Goal: Task Accomplishment & Management: Use online tool/utility

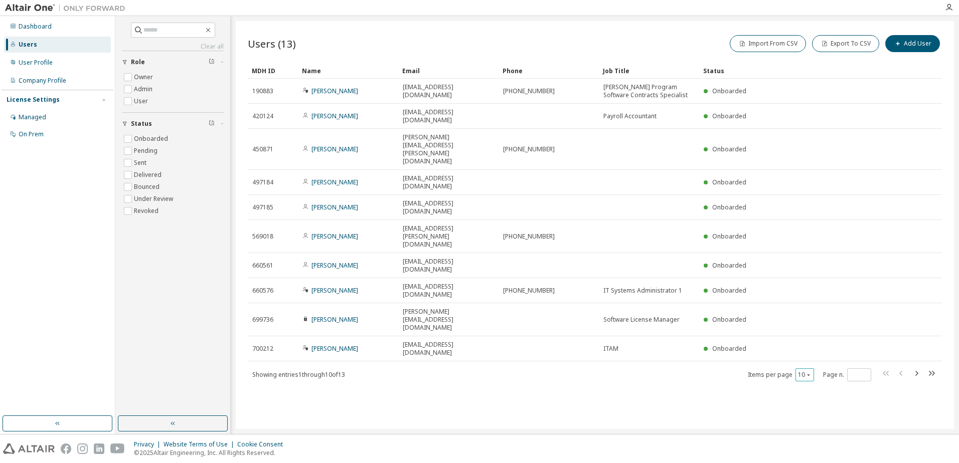
click at [810, 372] on icon "button" at bounding box center [808, 375] width 6 height 6
click at [818, 330] on div "100" at bounding box center [835, 332] width 80 height 12
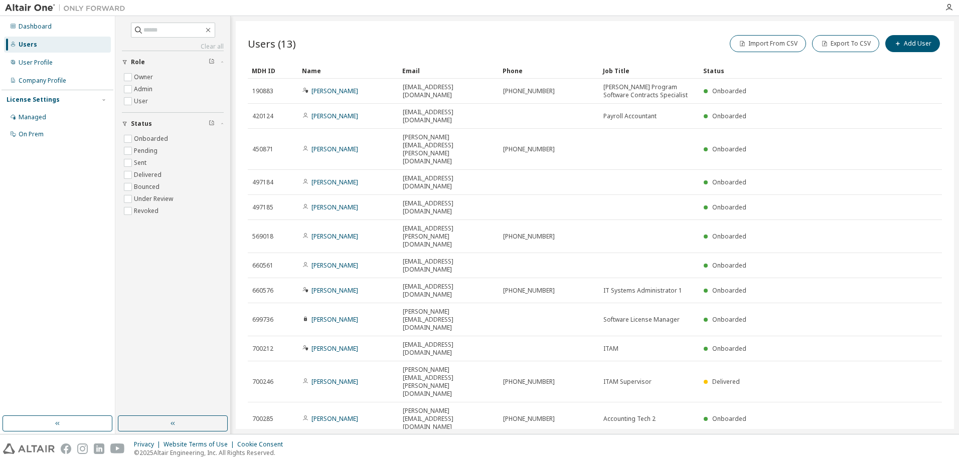
click at [325, 444] on link "Kevin Taranik" at bounding box center [334, 448] width 47 height 9
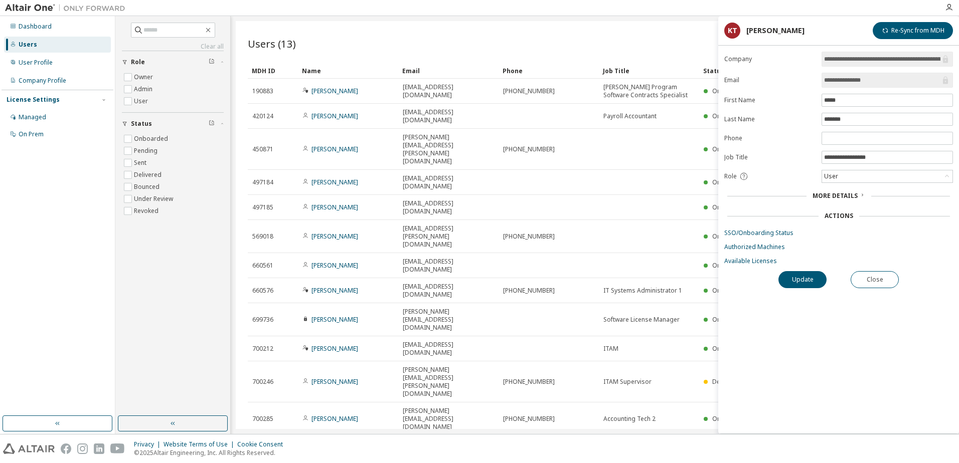
click at [839, 195] on span "More Details" at bounding box center [834, 196] width 45 height 9
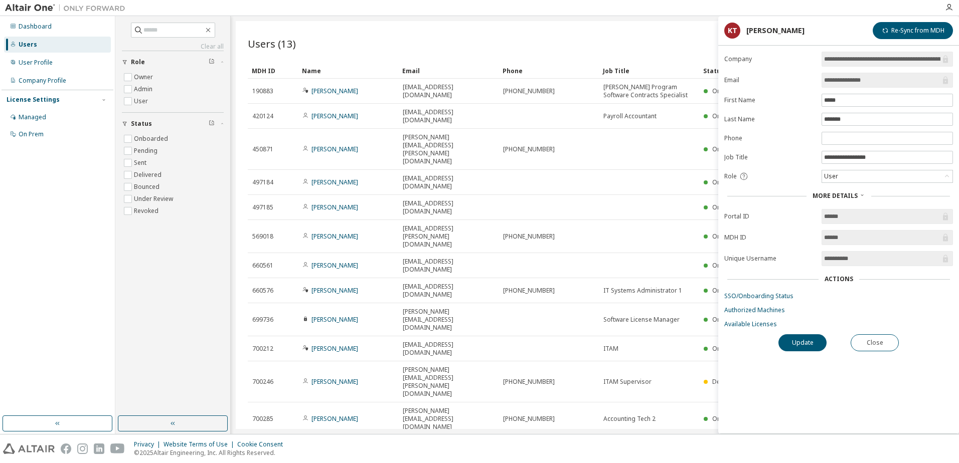
click at [839, 195] on span "More Details" at bounding box center [834, 196] width 45 height 9
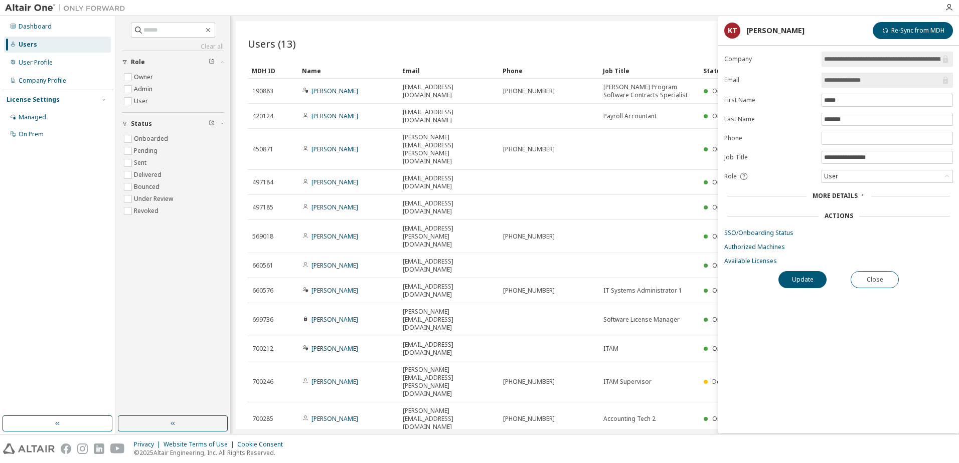
click at [839, 195] on span "More Details" at bounding box center [834, 196] width 45 height 9
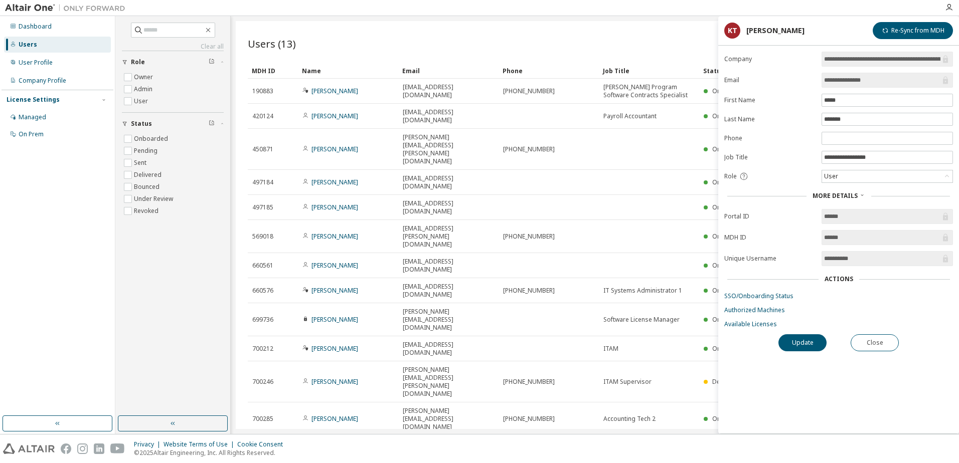
click at [839, 195] on span "More Details" at bounding box center [834, 196] width 45 height 9
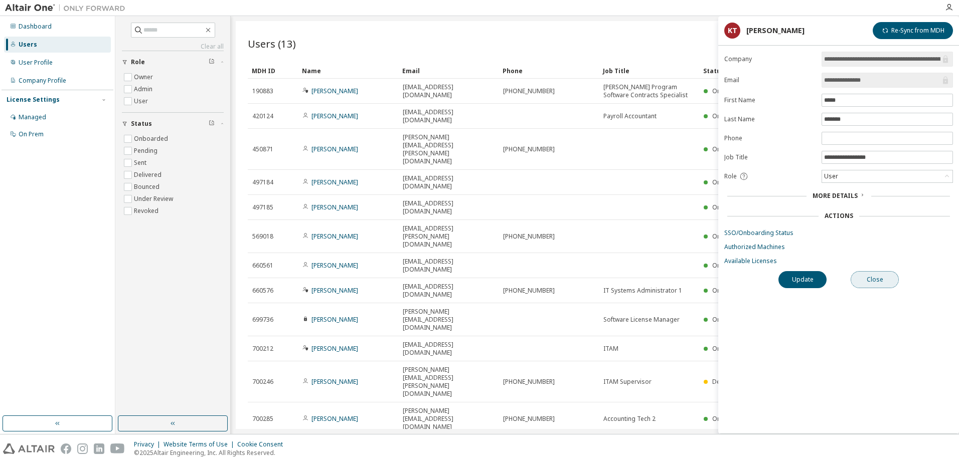
click at [880, 279] on button "Close" at bounding box center [874, 279] width 48 height 17
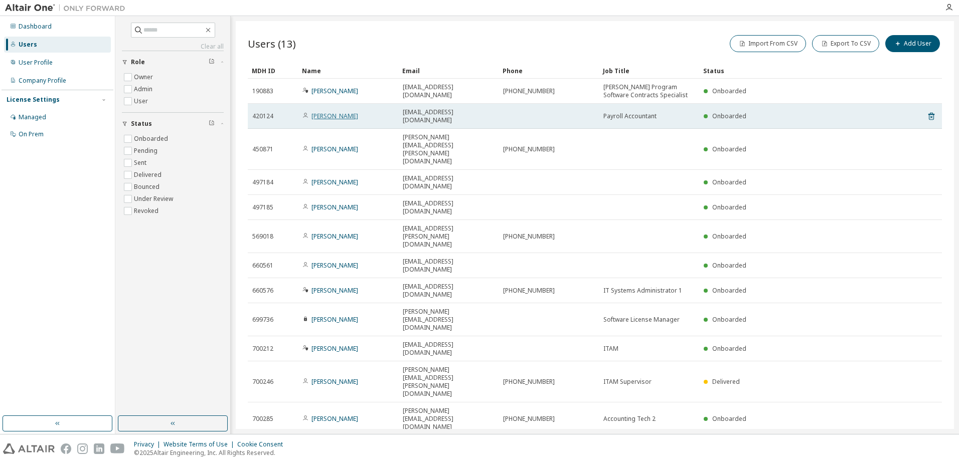
click at [328, 112] on link "Patricia Huxley" at bounding box center [334, 116] width 47 height 9
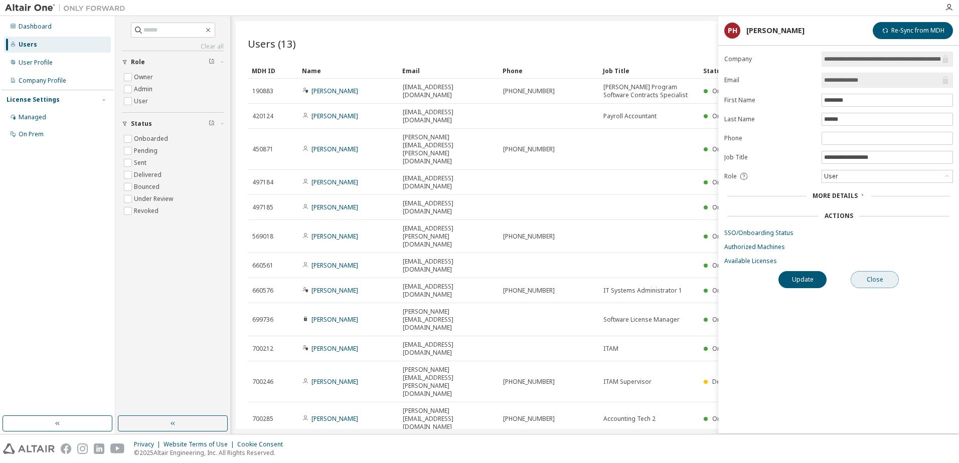
click at [881, 281] on button "Close" at bounding box center [874, 279] width 48 height 17
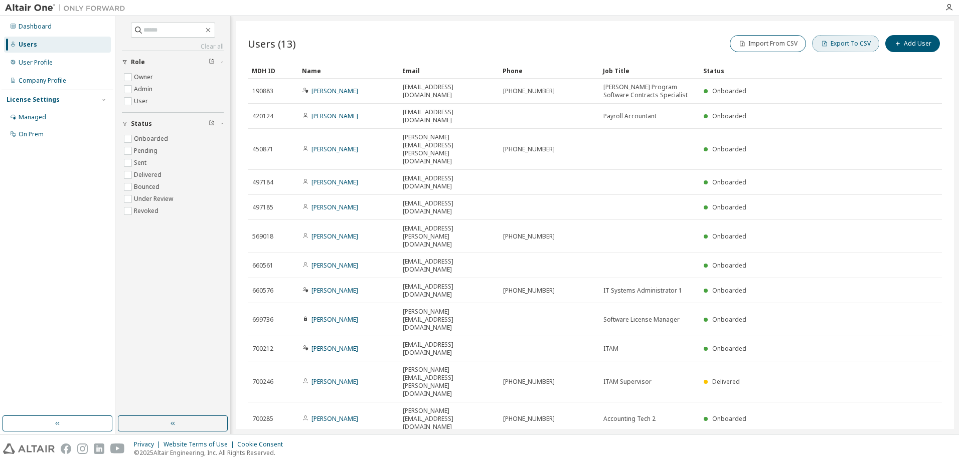
click at [844, 47] on button "Export To CSV" at bounding box center [845, 43] width 67 height 17
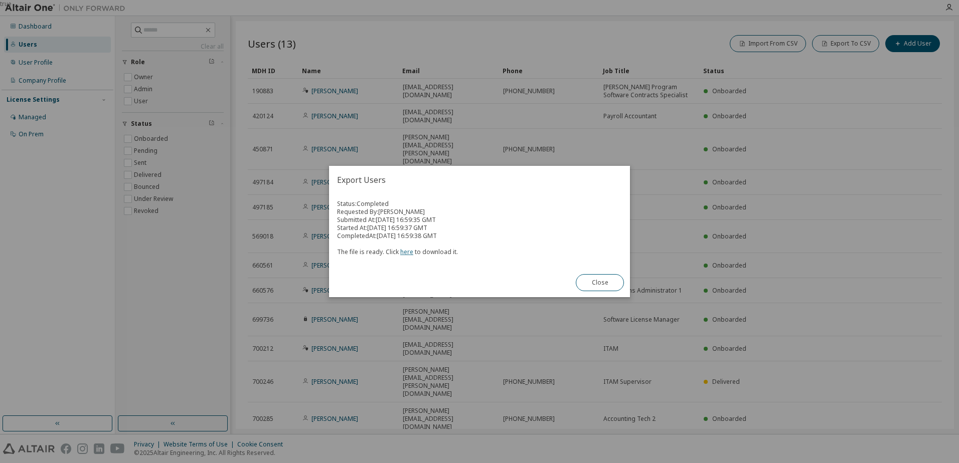
click at [405, 253] on link "here" at bounding box center [406, 252] width 13 height 9
click at [894, 228] on div "true" at bounding box center [479, 231] width 959 height 463
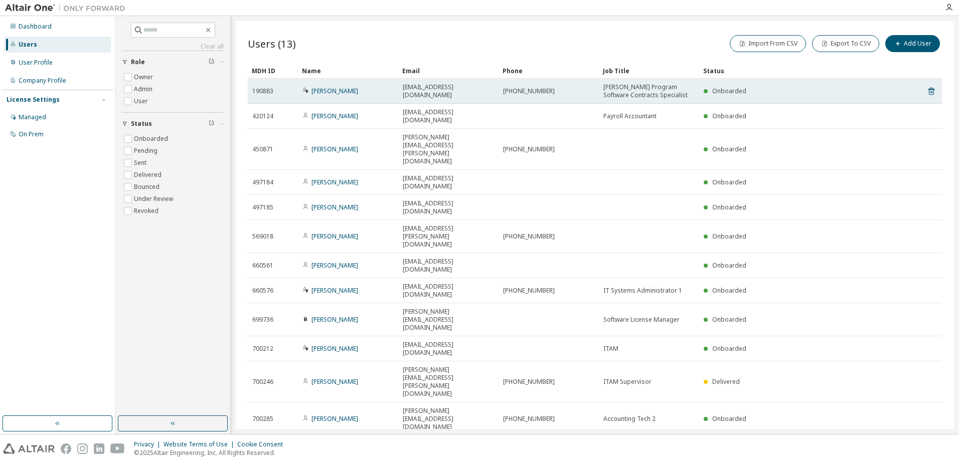
click at [274, 91] on div "190883" at bounding box center [272, 91] width 41 height 8
click at [932, 91] on icon at bounding box center [930, 91] width 9 height 12
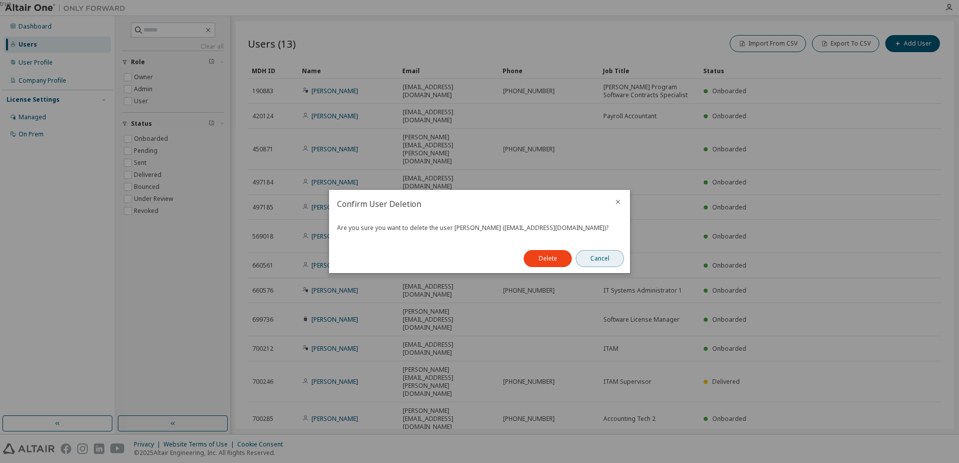
click at [591, 259] on button "Cancel" at bounding box center [600, 258] width 48 height 17
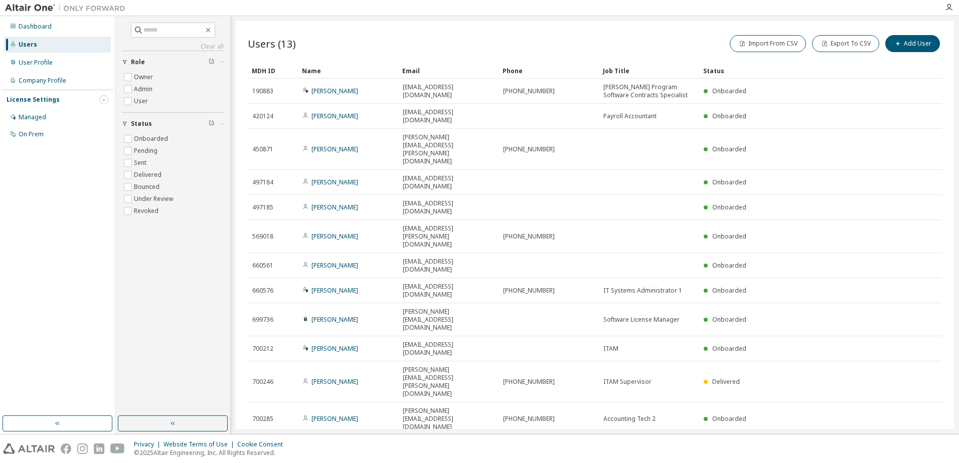
click at [103, 99] on icon "button" at bounding box center [104, 100] width 6 height 6
click at [103, 99] on icon "button" at bounding box center [103, 100] width 3 height 2
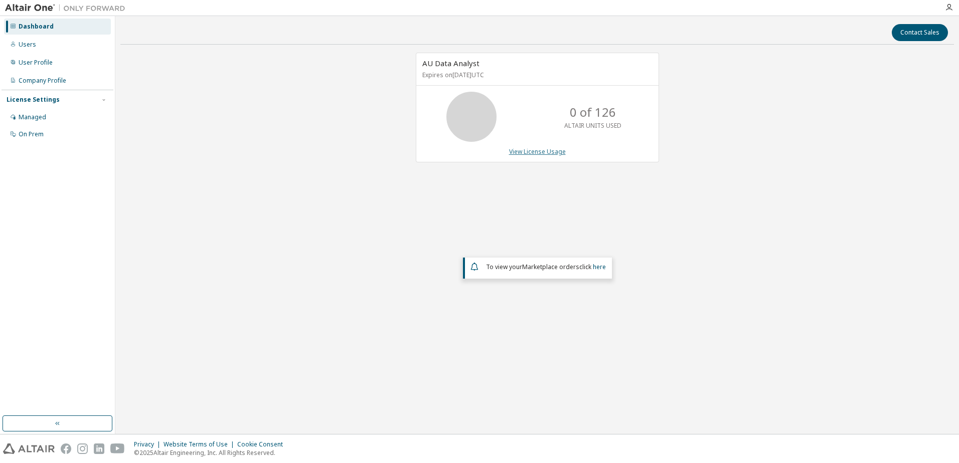
click at [528, 152] on link "View License Usage" at bounding box center [537, 151] width 57 height 9
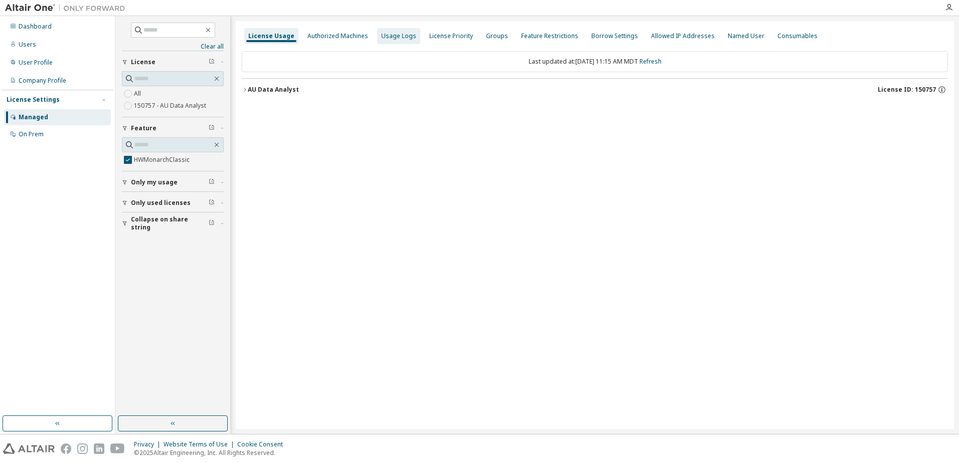
click at [408, 36] on div "Usage Logs" at bounding box center [398, 36] width 35 height 8
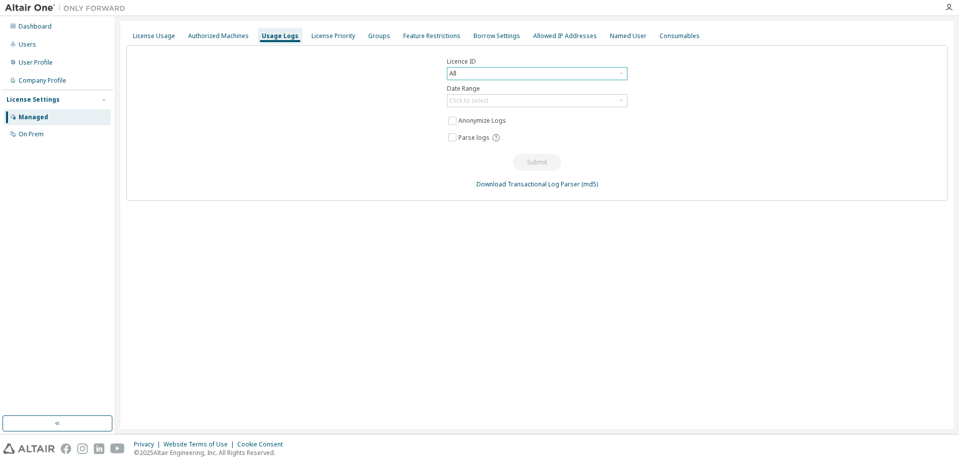
click at [496, 74] on div "All" at bounding box center [536, 74] width 179 height 12
click at [761, 137] on div "Licence ID All All 150757 - AU Data Analyst 95804 - Overall Account (Voided: [D…" at bounding box center [536, 123] width 821 height 156
click at [494, 101] on div "Click to select" at bounding box center [536, 101] width 179 height 12
click at [479, 140] on li "Year to date" at bounding box center [536, 141] width 177 height 13
click at [487, 137] on span "Parse logs" at bounding box center [473, 138] width 31 height 8
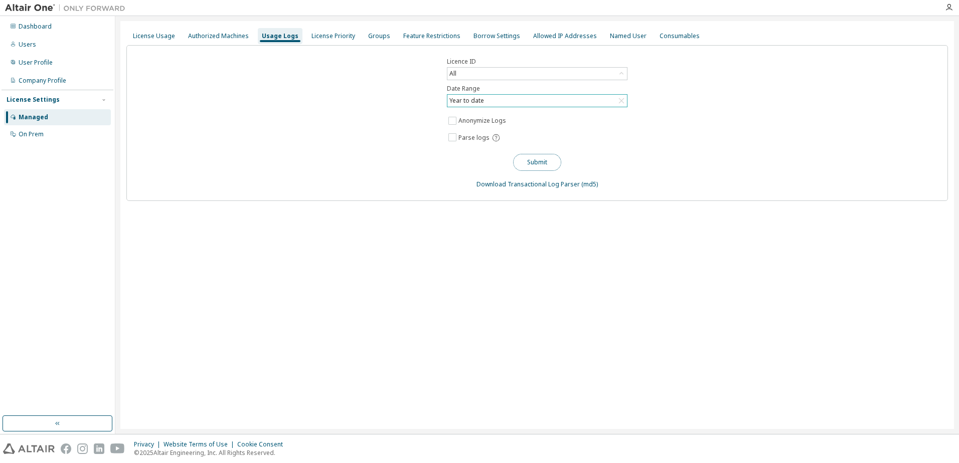
click at [532, 165] on button "Submit" at bounding box center [537, 162] width 48 height 17
